Goal: Task Accomplishment & Management: Manage account settings

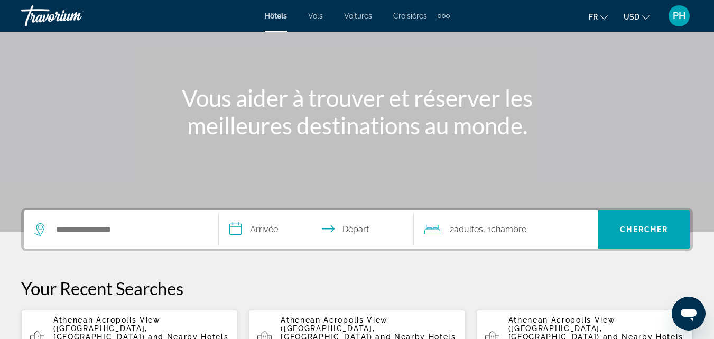
scroll to position [53, 0]
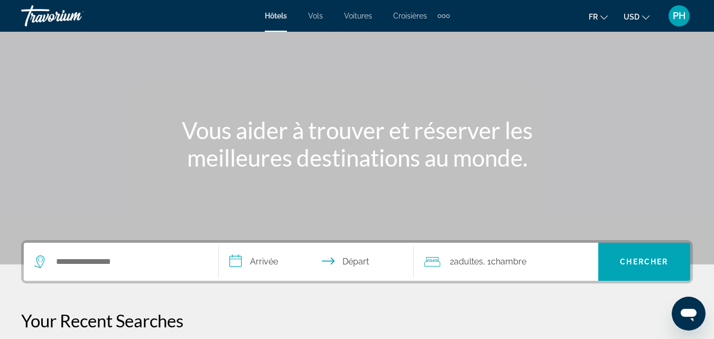
click at [679, 20] on span "PH" at bounding box center [678, 16] width 13 height 11
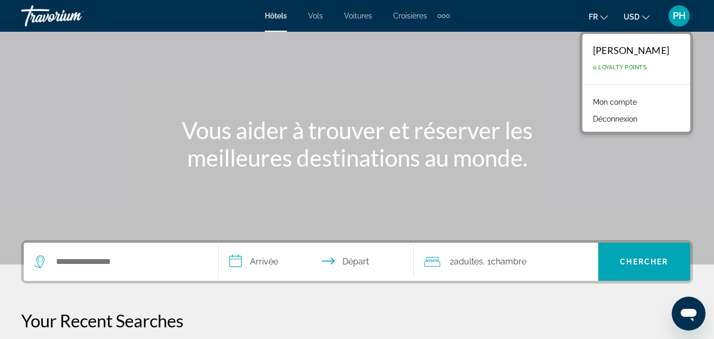
click at [530, 54] on div "Main content" at bounding box center [357, 105] width 714 height 317
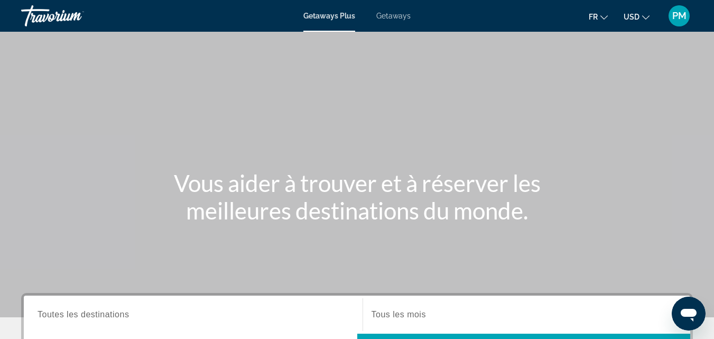
click at [690, 19] on button "PM" at bounding box center [678, 16] width 27 height 22
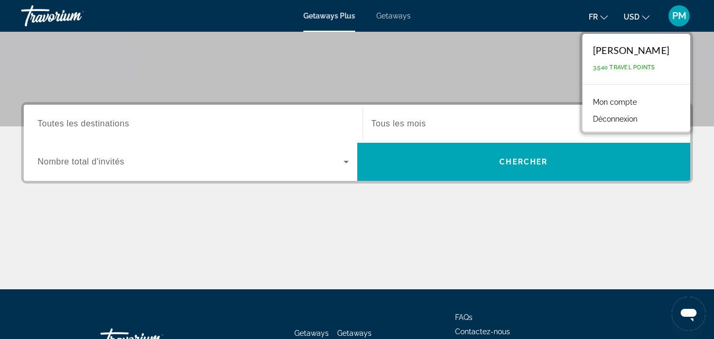
scroll to position [211, 0]
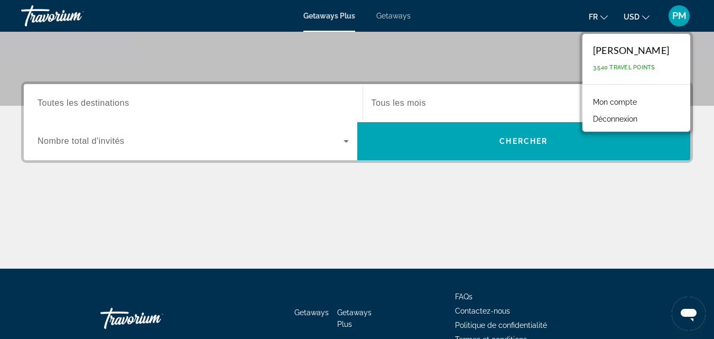
click at [621, 97] on link "Mon compte" at bounding box center [614, 102] width 54 height 14
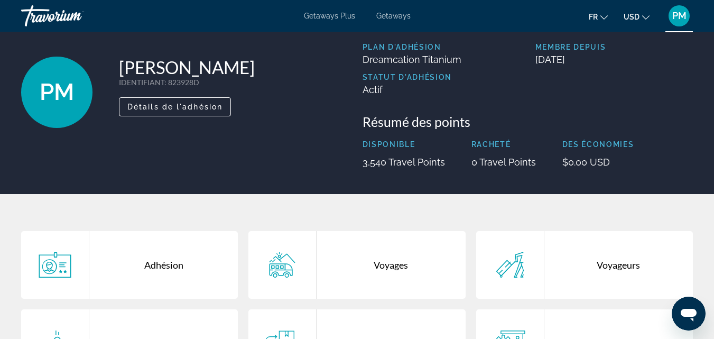
scroll to position [211, 0]
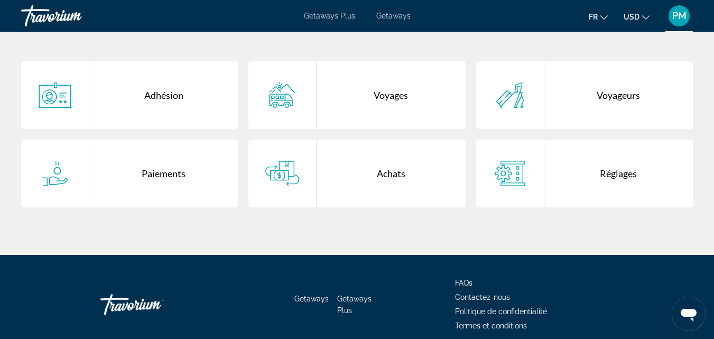
click at [392, 154] on div "Achats" at bounding box center [390, 173] width 148 height 68
